Goal: Information Seeking & Learning: Check status

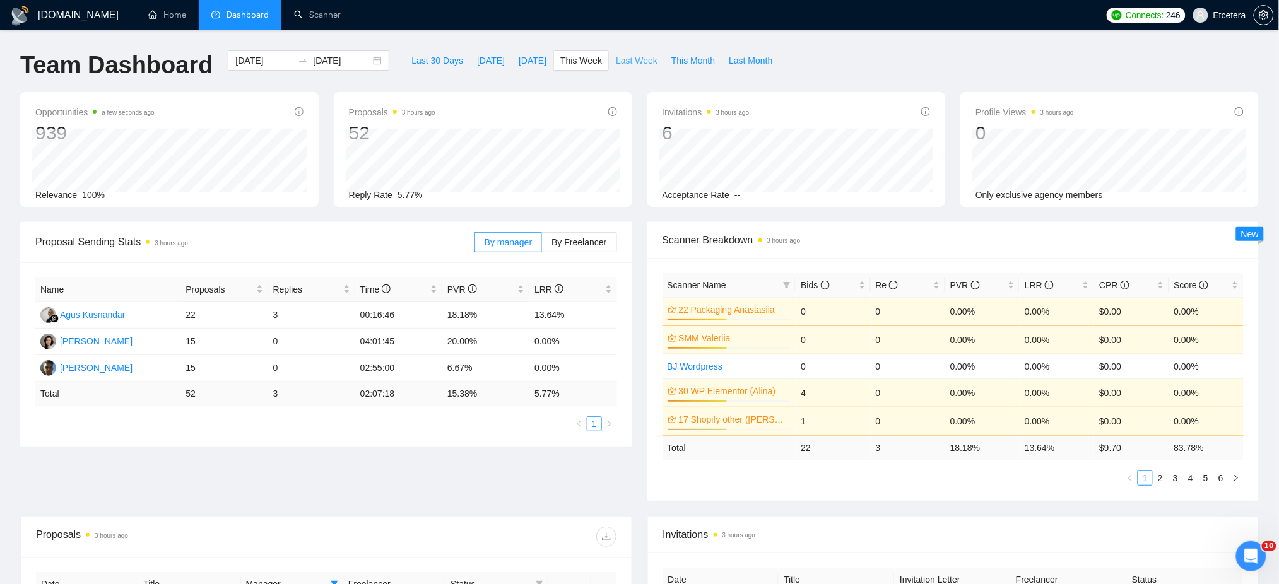
click at [624, 64] on span "Last Week" at bounding box center [637, 61] width 42 height 14
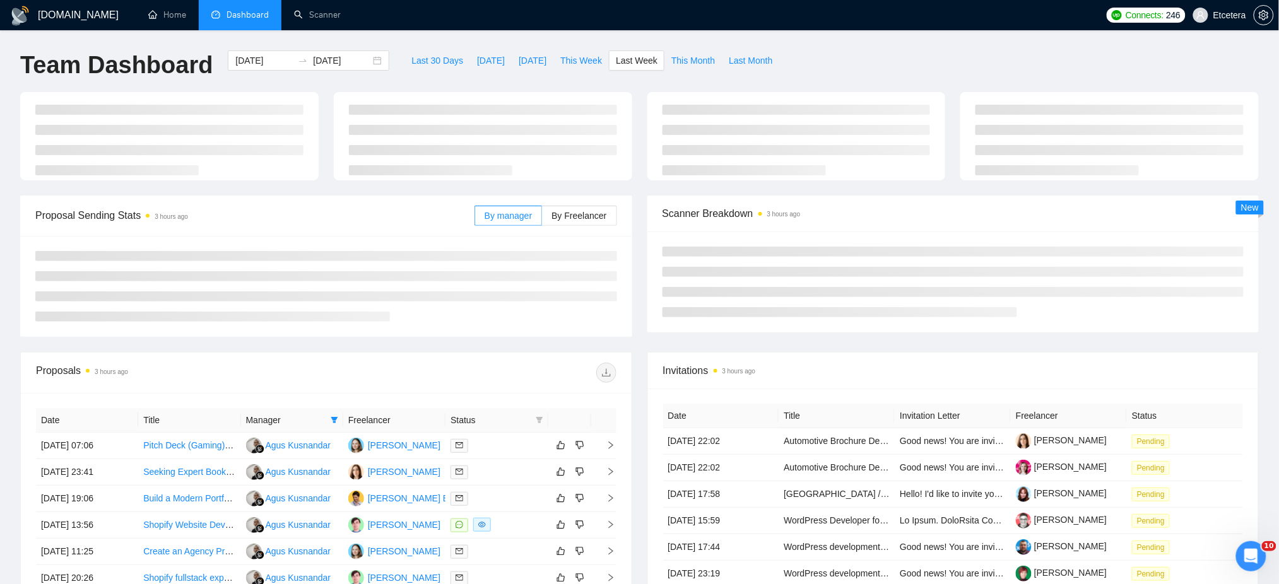
type input "2025-08-18"
type input "2025-08-24"
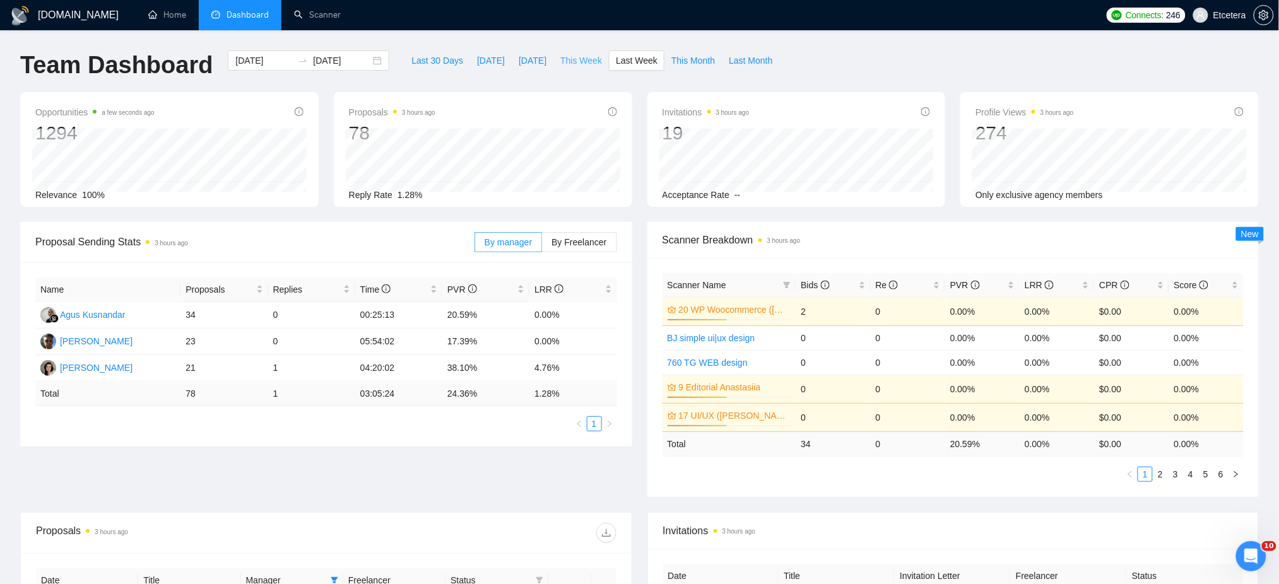
click at [567, 59] on span "This Week" at bounding box center [581, 61] width 42 height 14
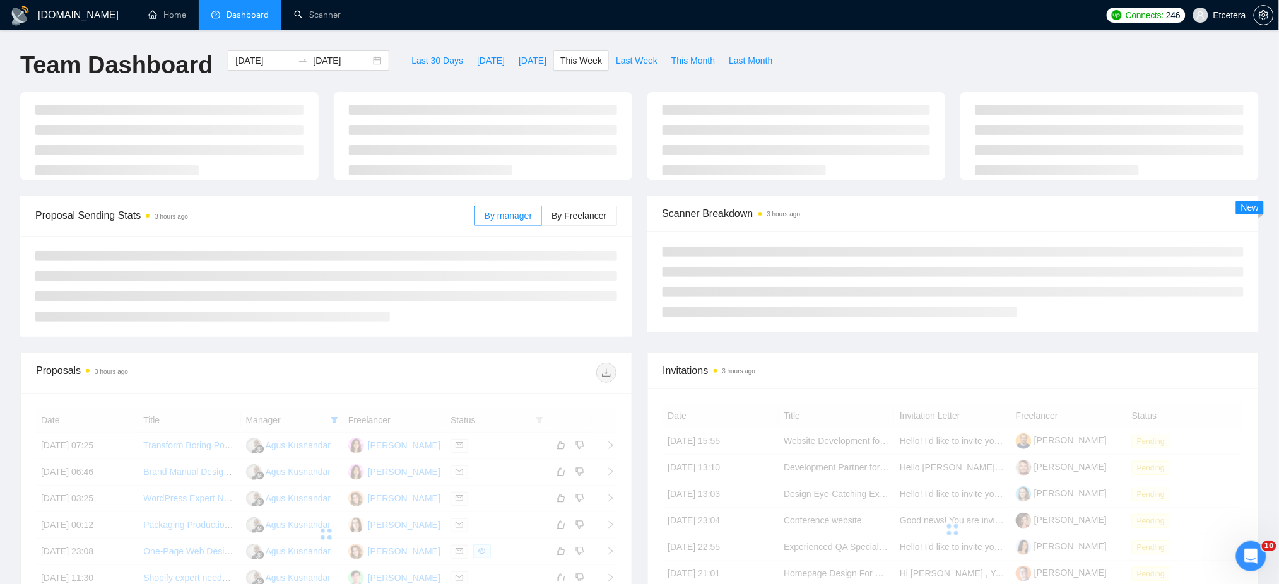
type input "[DATE]"
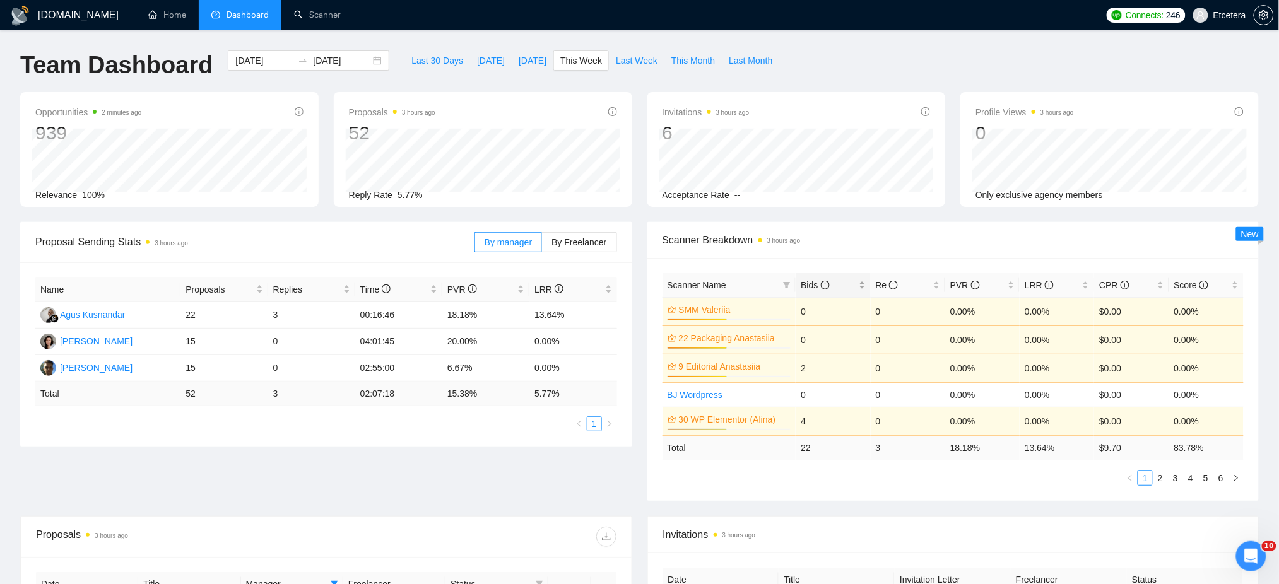
drag, startPoint x: 864, startPoint y: 276, endPoint x: 856, endPoint y: 283, distance: 10.7
click at [863, 278] on div "Bids" at bounding box center [833, 285] width 64 height 14
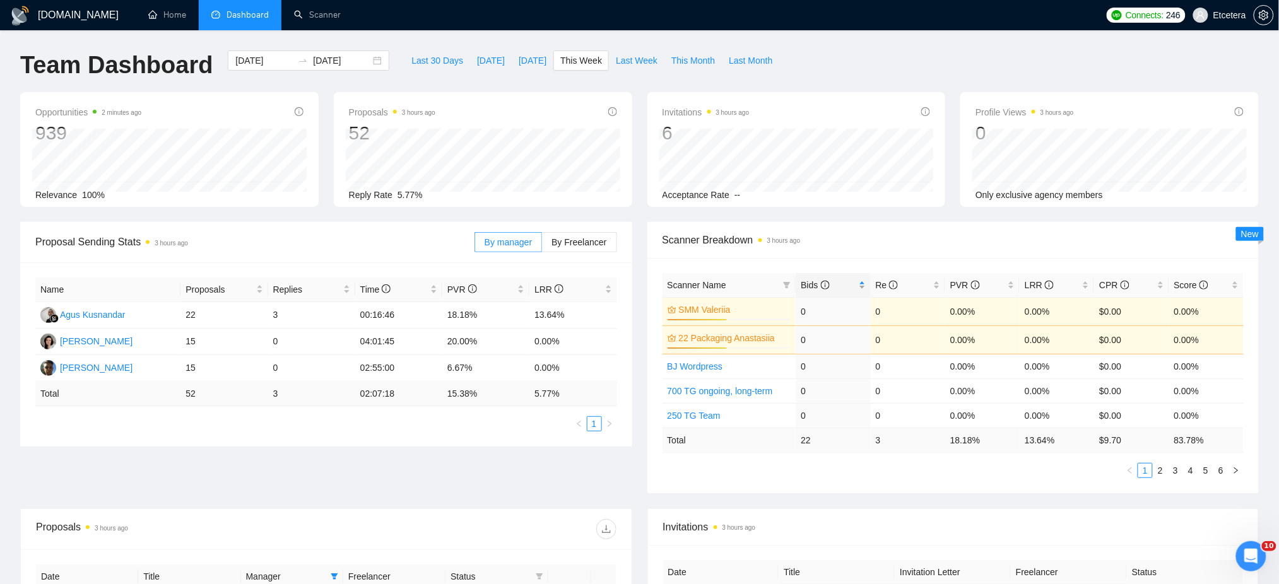
click at [856, 283] on span "Bids" at bounding box center [828, 285] width 55 height 14
